Goal: Task Accomplishment & Management: Manage account settings

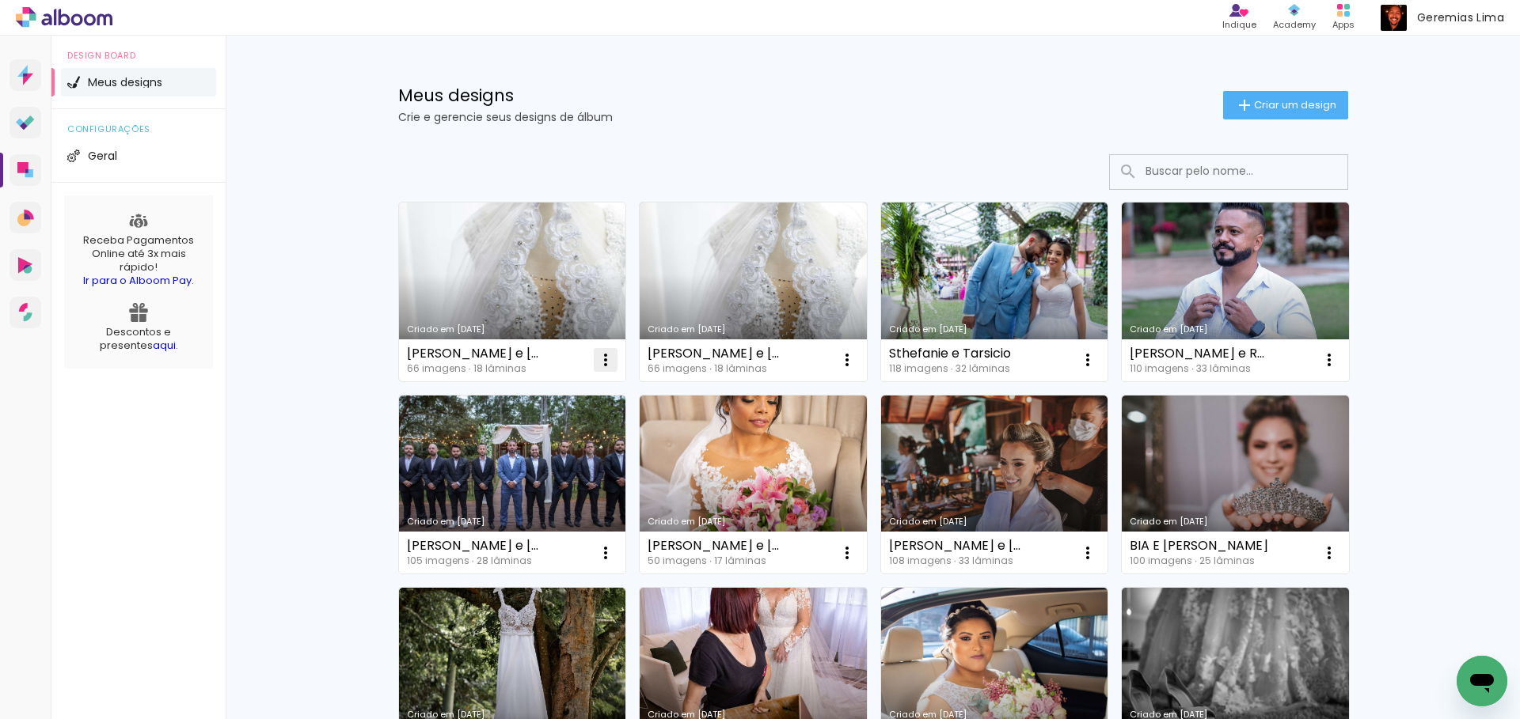
click at [596, 354] on iron-icon at bounding box center [605, 360] width 19 height 19
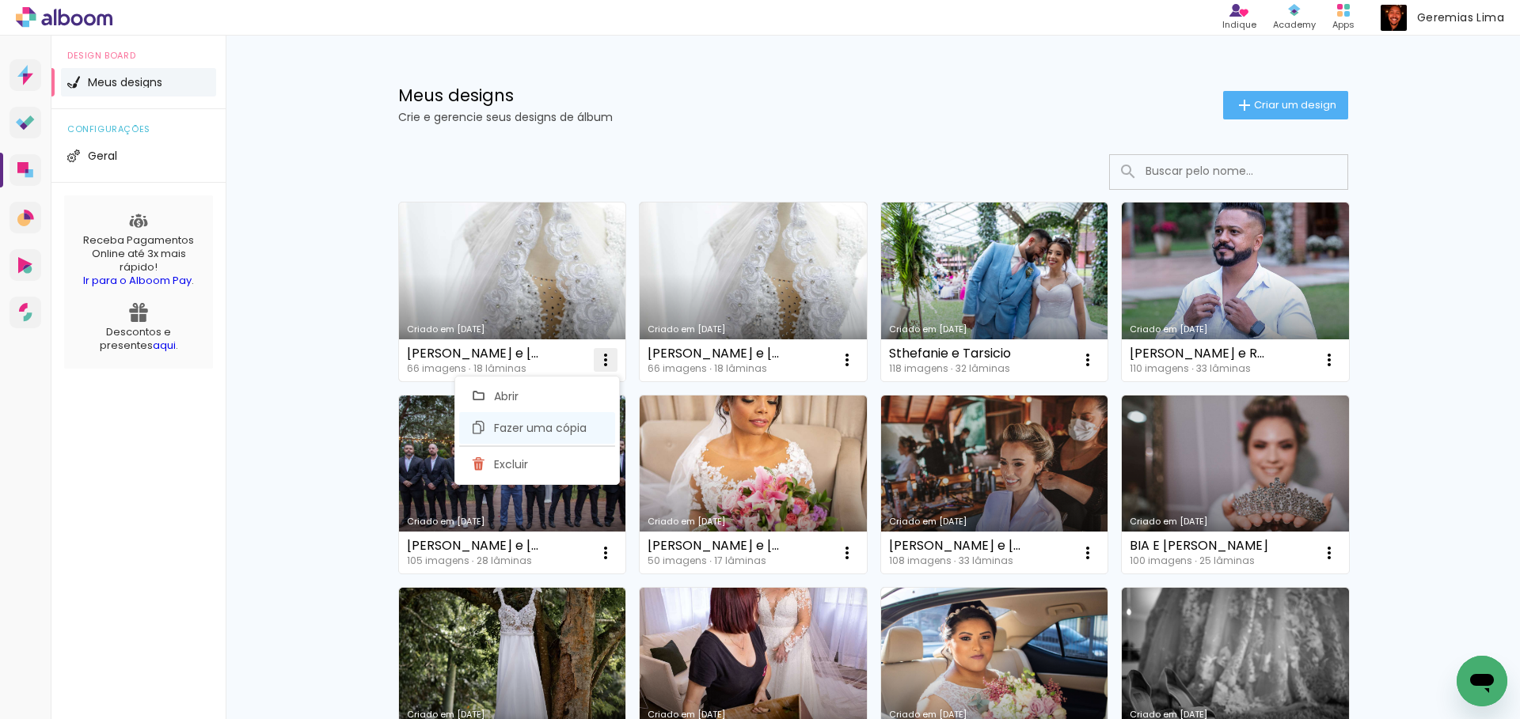
click at [551, 418] on paper-item "Fazer uma cópia" at bounding box center [537, 428] width 156 height 32
type input "Cópia de Antonella e Alan"
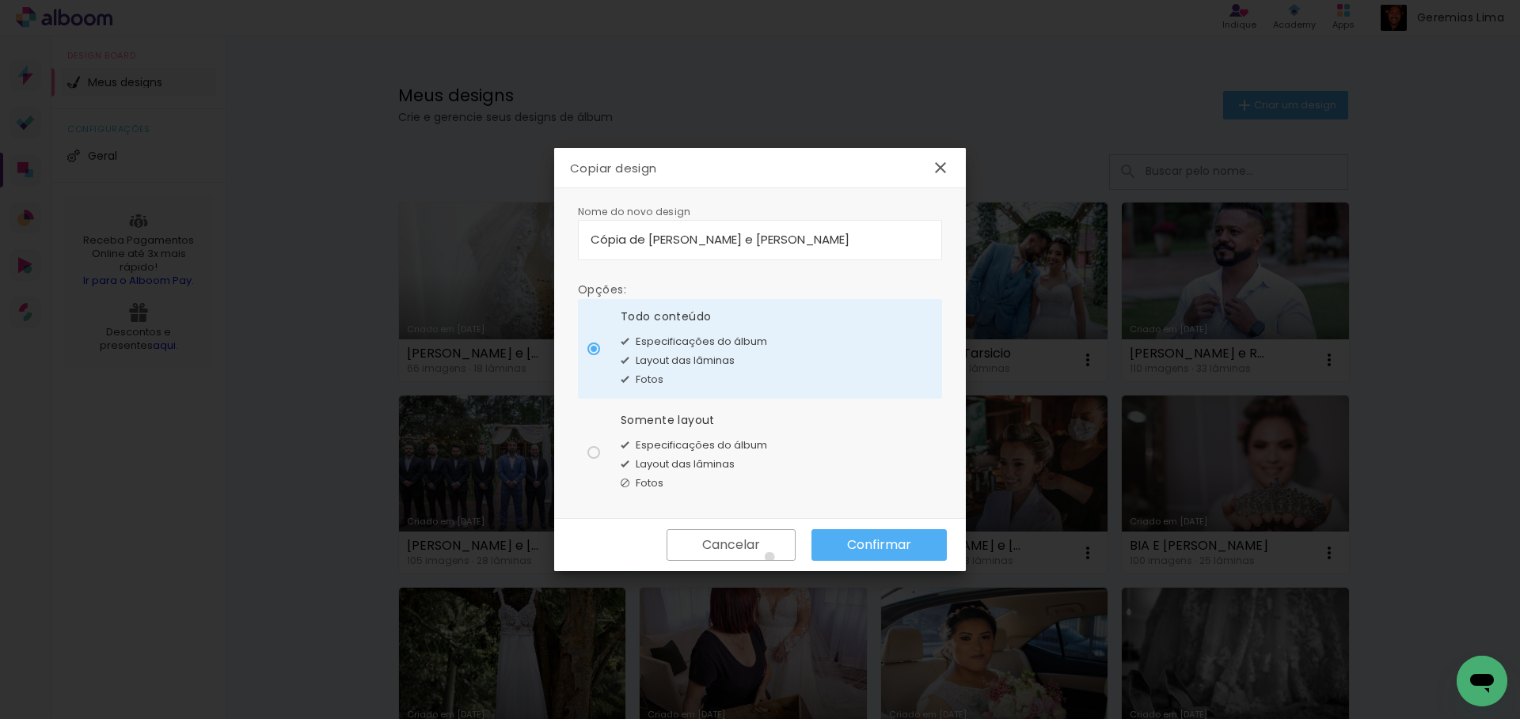
click at [769, 557] on paper-button "Cancelar" at bounding box center [730, 546] width 129 height 32
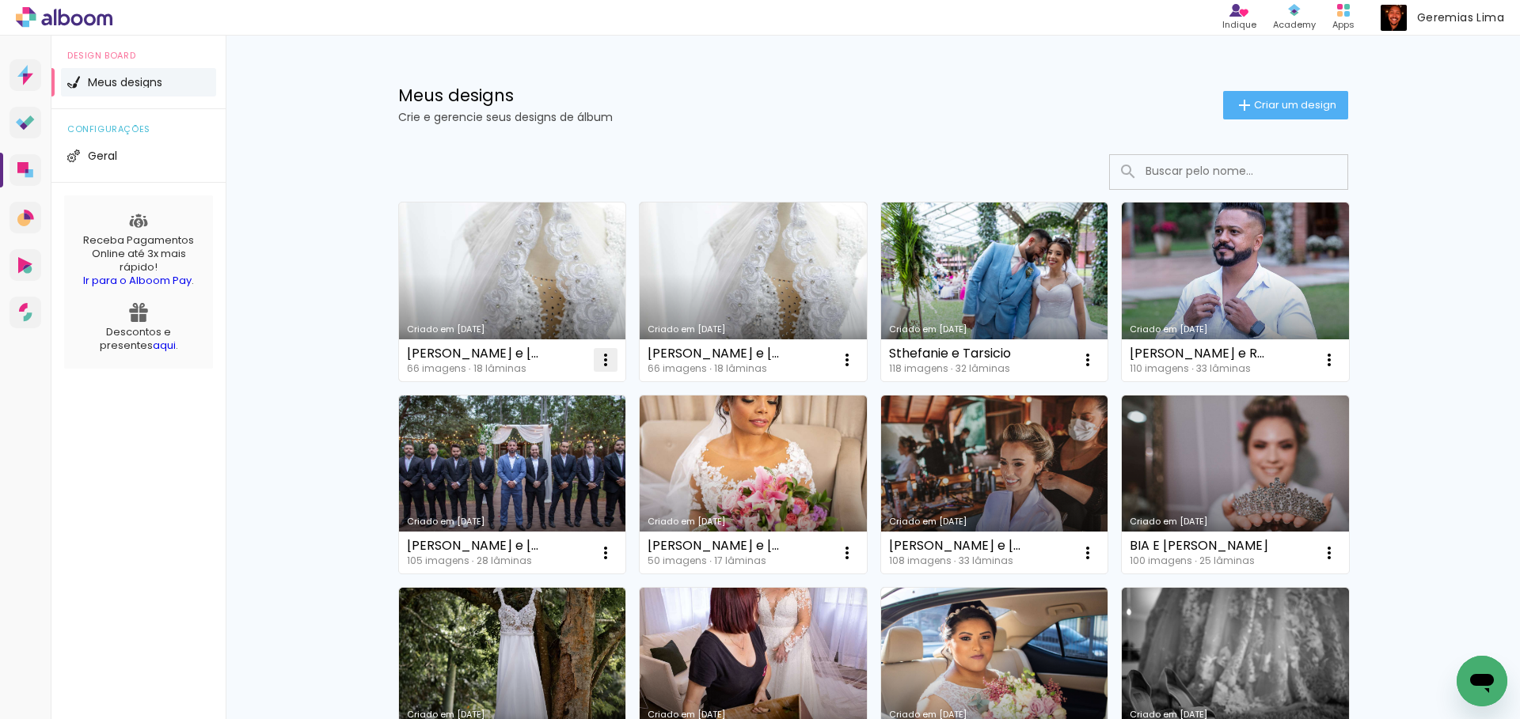
click at [598, 355] on iron-icon at bounding box center [605, 360] width 19 height 19
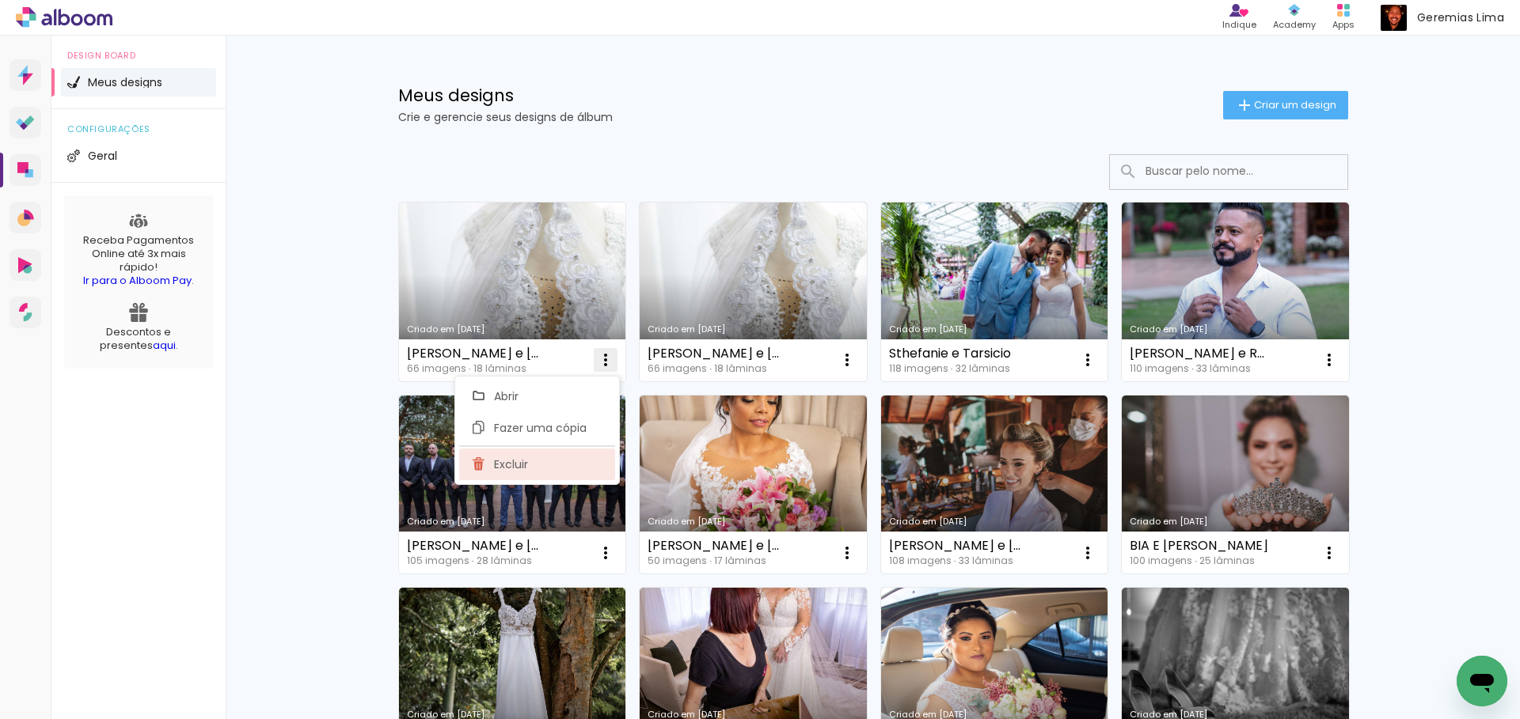
click at [509, 454] on paper-item "Excluir" at bounding box center [537, 465] width 156 height 32
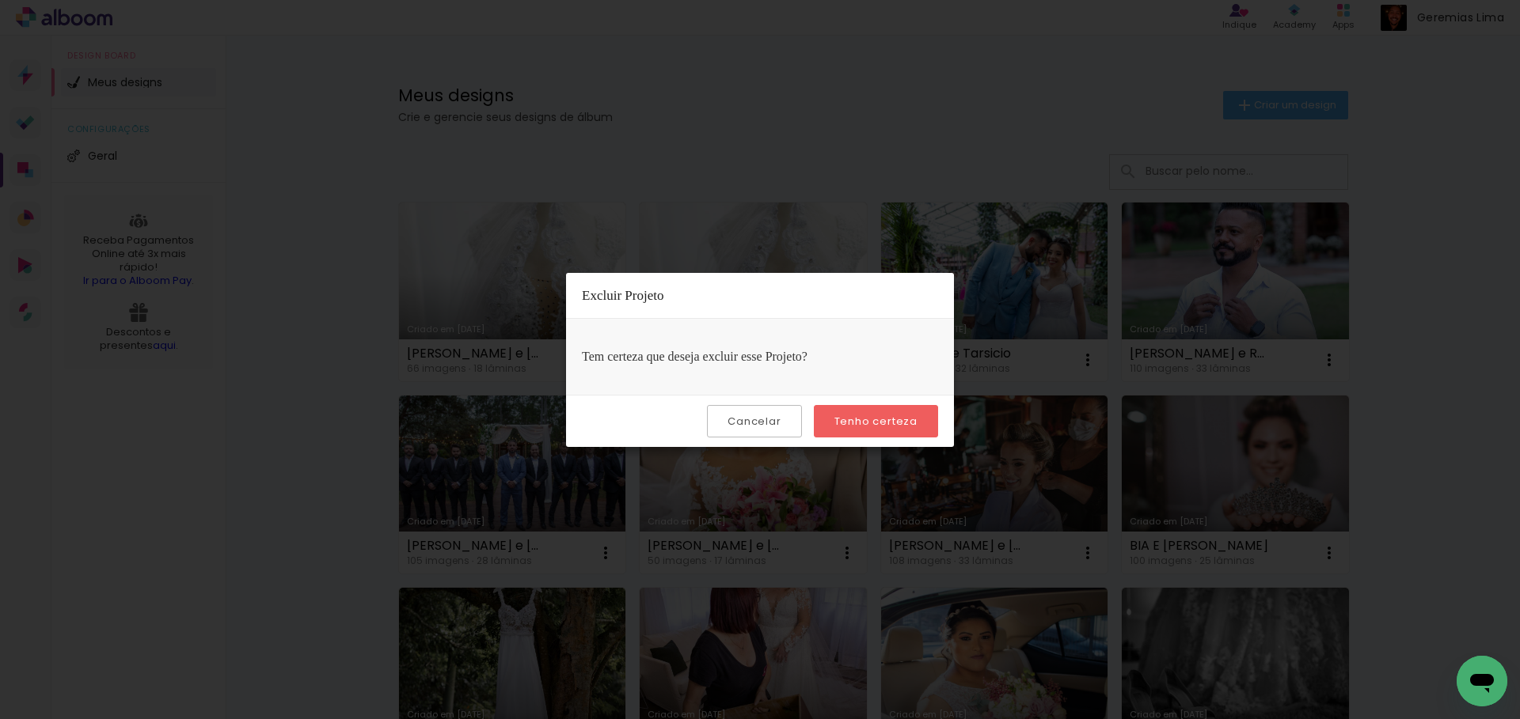
click at [0, 0] on slot "Tenho certeza" at bounding box center [0, 0] width 0 height 0
